Goal: Information Seeking & Learning: Learn about a topic

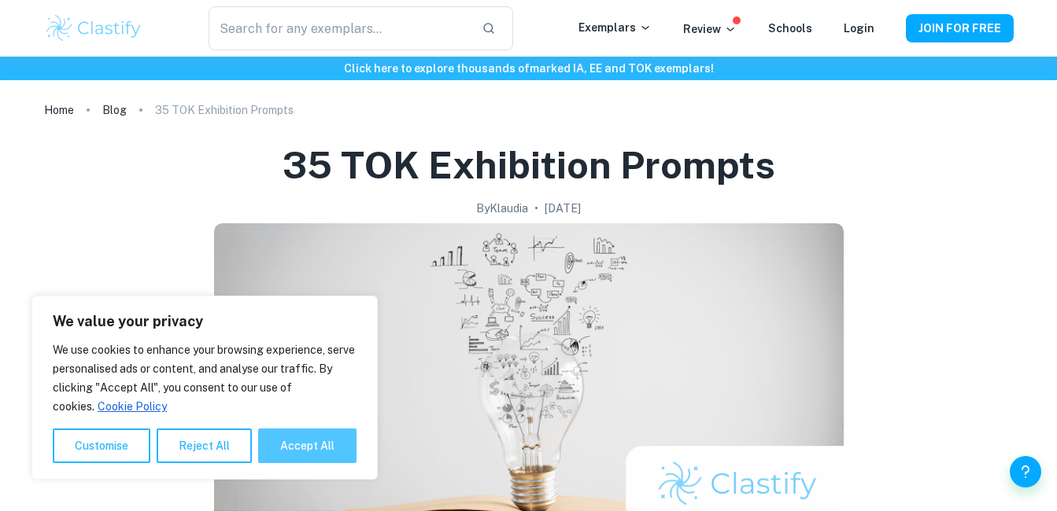
click at [315, 455] on button "Accept All" at bounding box center [307, 446] width 98 height 35
checkbox input "true"
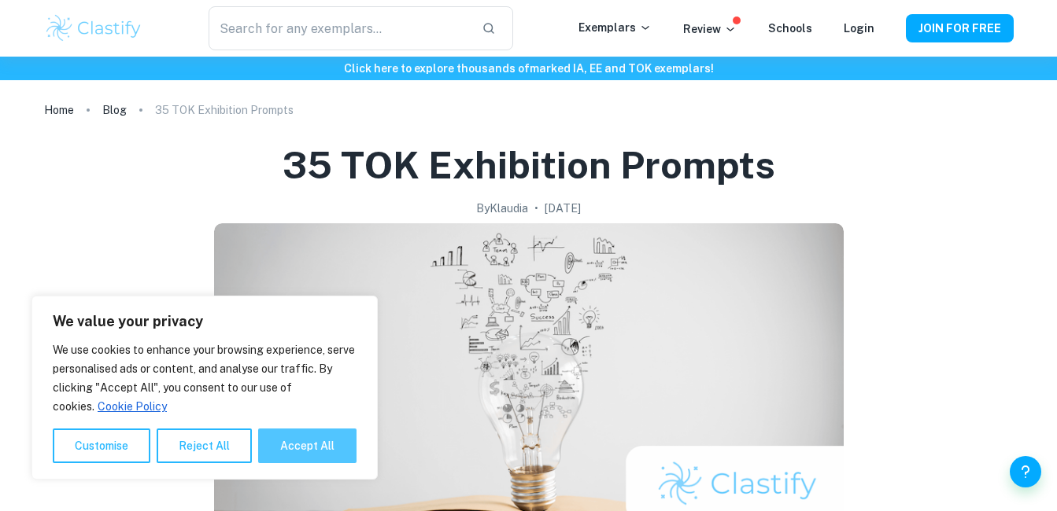
checkbox input "true"
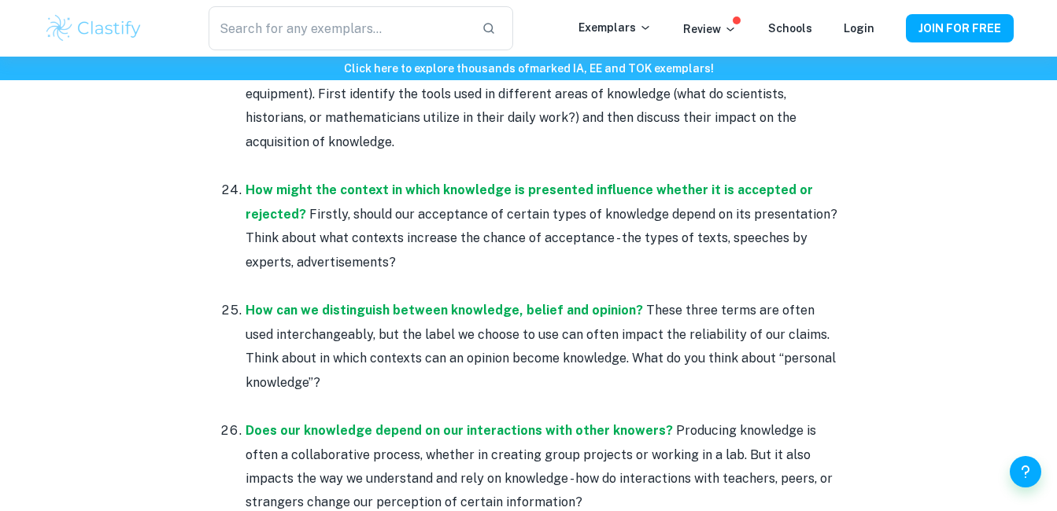
scroll to position [3855, 0]
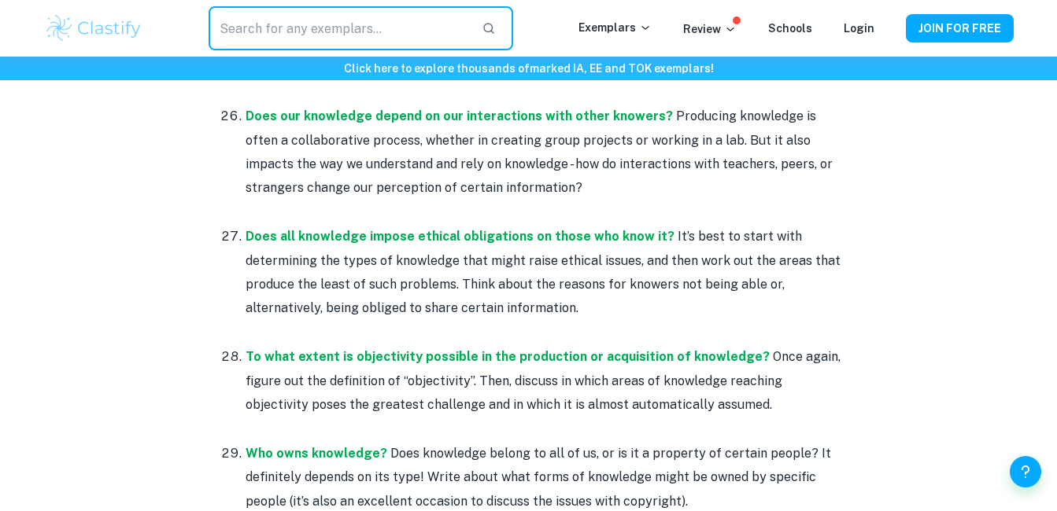
click at [275, 37] on input "text" at bounding box center [338, 28] width 260 height 44
type input "pic"
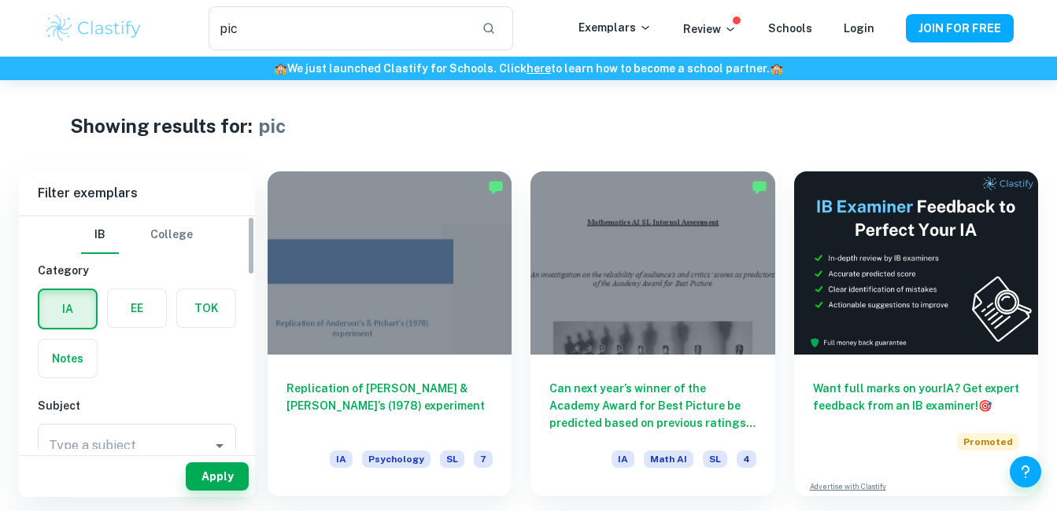
click at [207, 307] on label "button" at bounding box center [206, 309] width 58 height 38
click at [0, 0] on input "radio" at bounding box center [0, 0] width 0 height 0
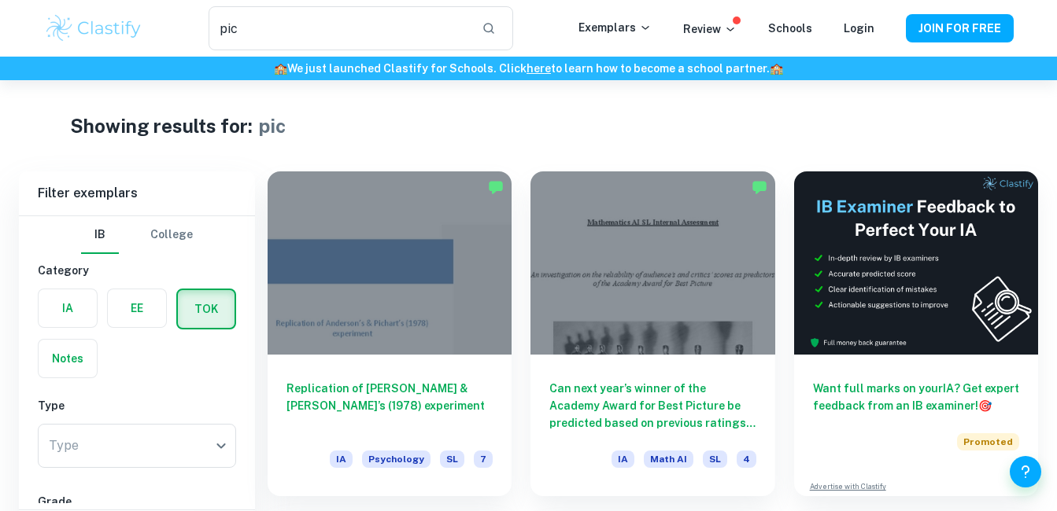
scroll to position [315, 0]
